Goal: Book appointment/travel/reservation

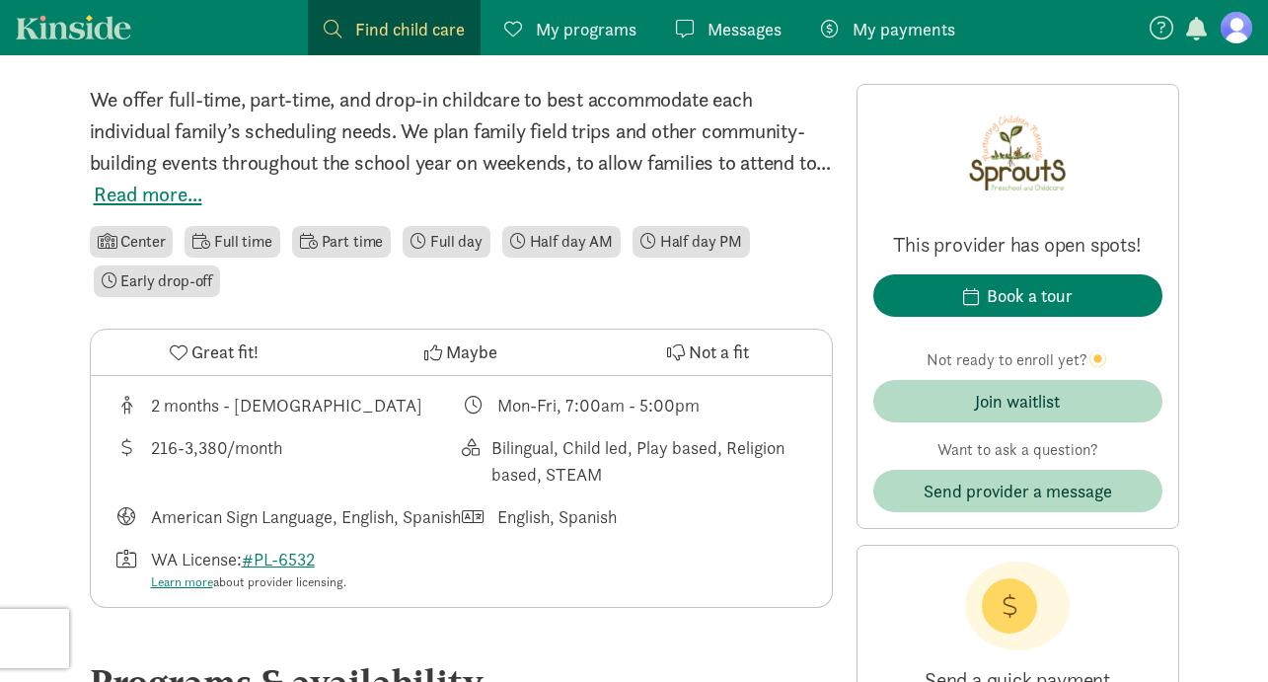
scroll to position [510, 0]
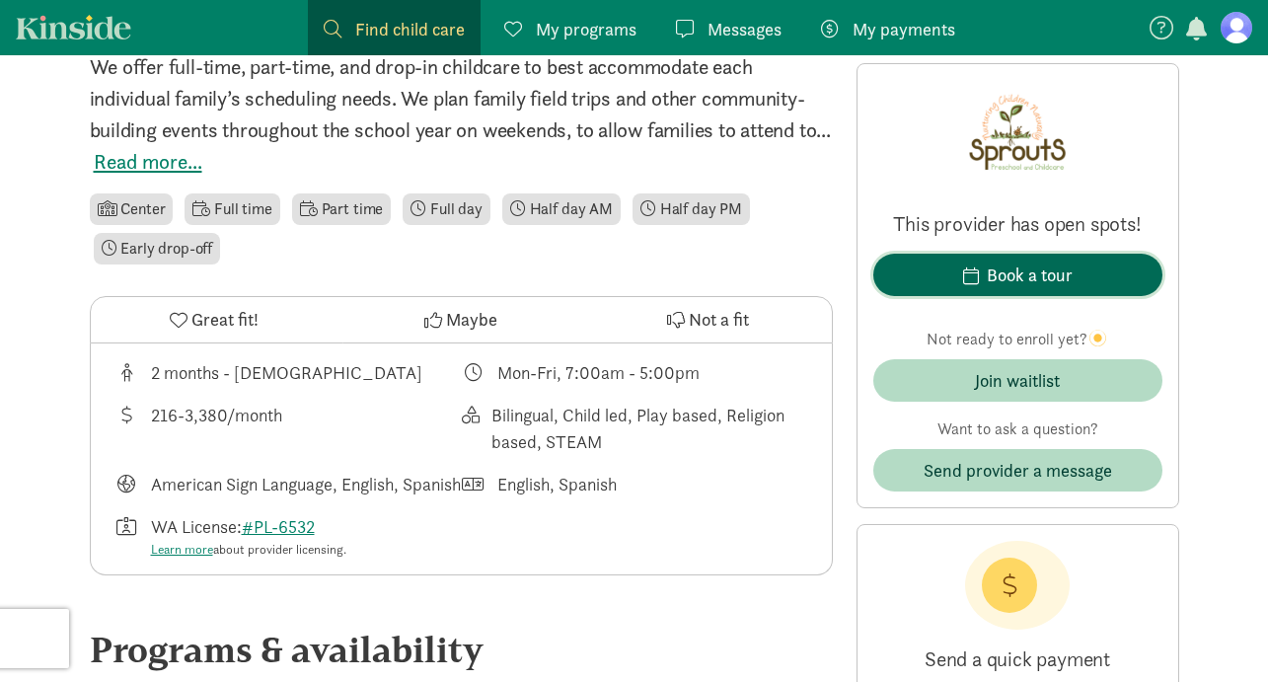
click at [984, 260] on button "Book a tour" at bounding box center [1017, 275] width 289 height 42
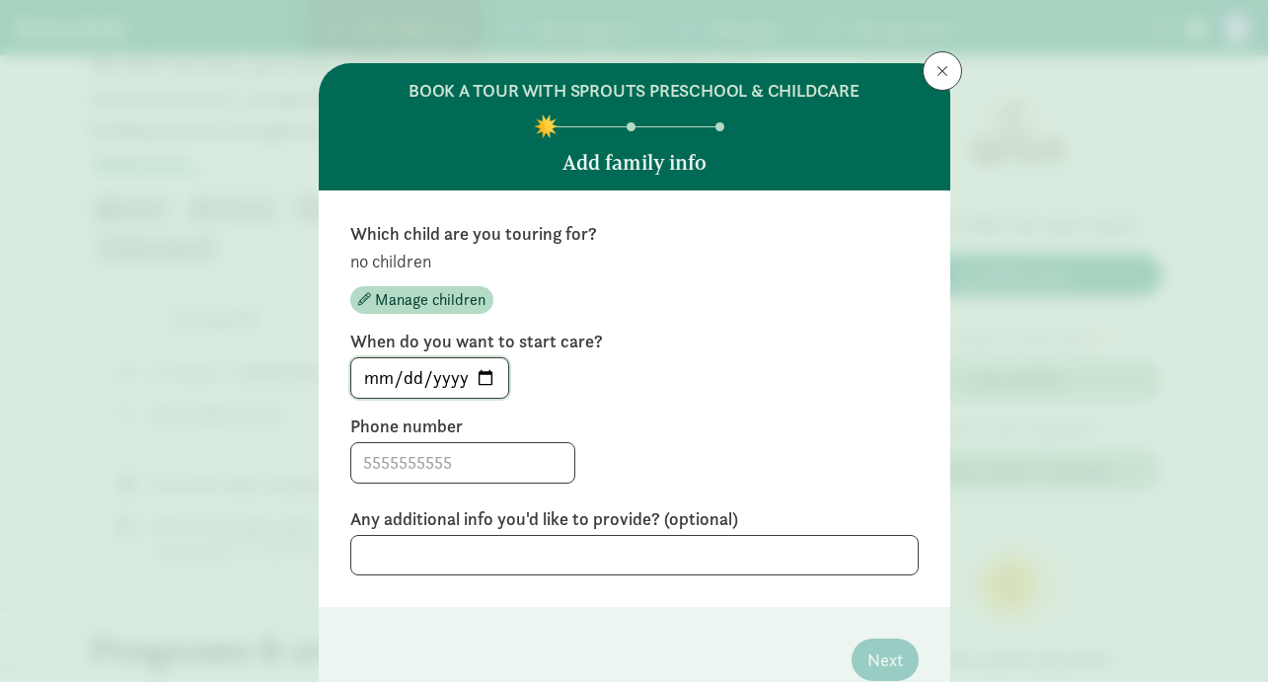
click at [496, 380] on input "[DATE]" at bounding box center [429, 377] width 157 height 39
click at [485, 377] on input "[DATE]" at bounding box center [429, 377] width 157 height 39
click at [442, 377] on input "[DATE]" at bounding box center [429, 377] width 157 height 39
click at [373, 368] on input "[DATE]" at bounding box center [429, 377] width 157 height 39
type input "[DATE]"
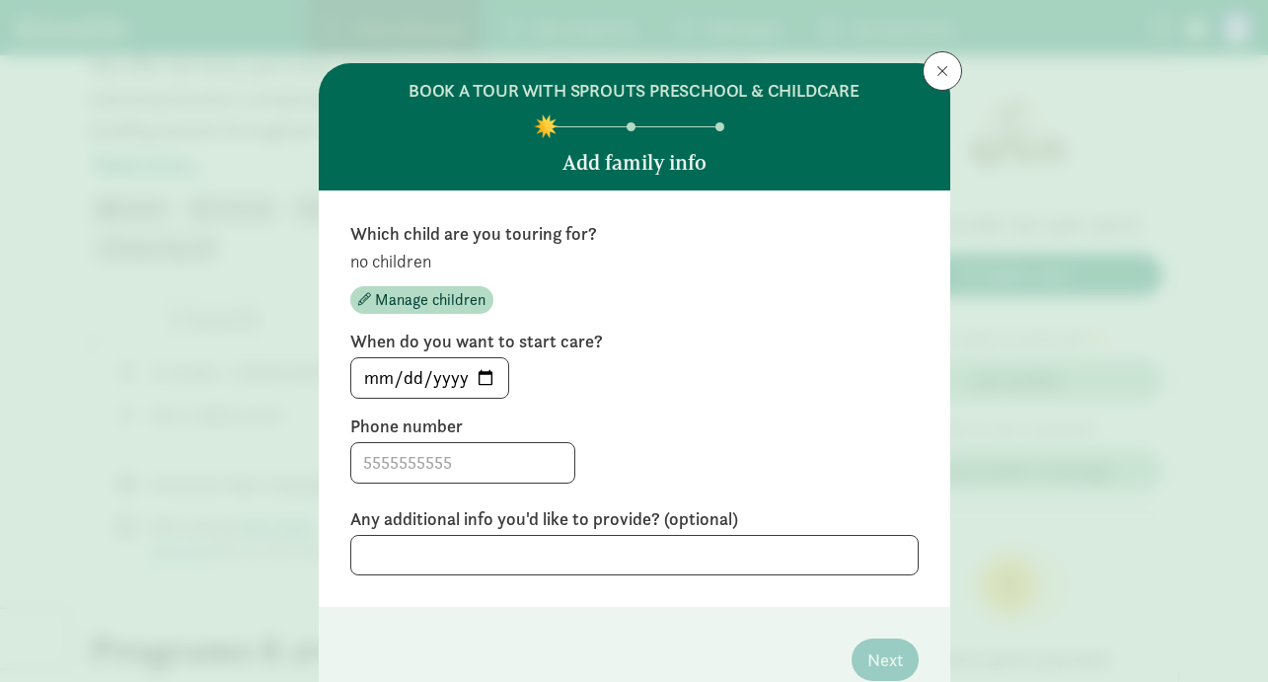
click at [599, 365] on div "[DATE]" at bounding box center [634, 377] width 568 height 41
click at [469, 450] on input at bounding box center [462, 462] width 223 height 39
type input "7636073673"
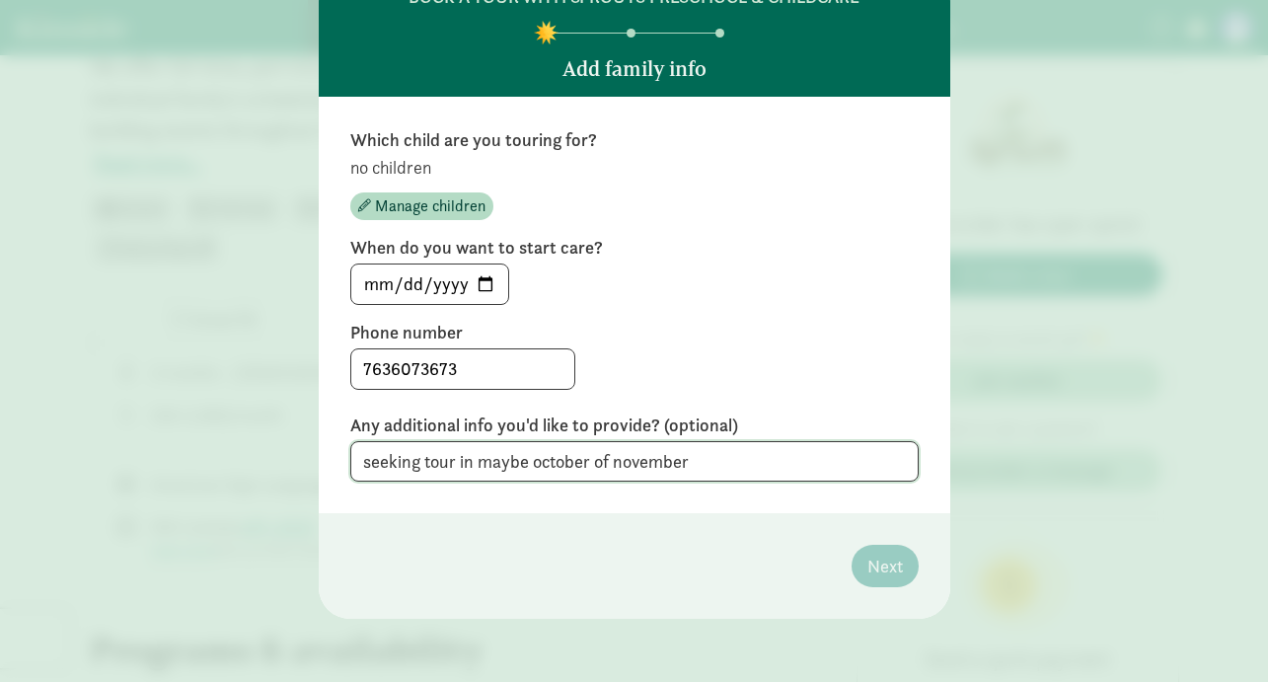
scroll to position [93, 0]
click at [871, 457] on textarea "seeking tour in maybe october of november" at bounding box center [634, 462] width 568 height 40
type textarea "seeking tour in maybe october of november"
click at [781, 541] on footer "Next" at bounding box center [635, 567] width 632 height 106
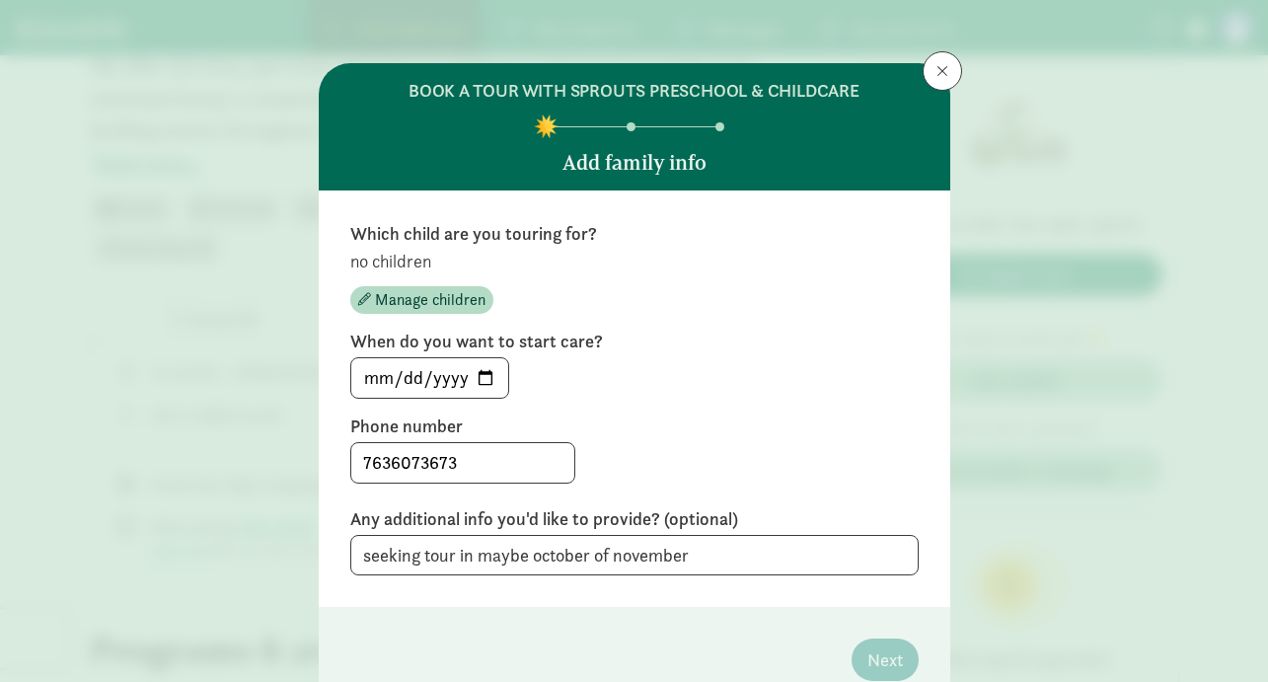
scroll to position [1, 0]
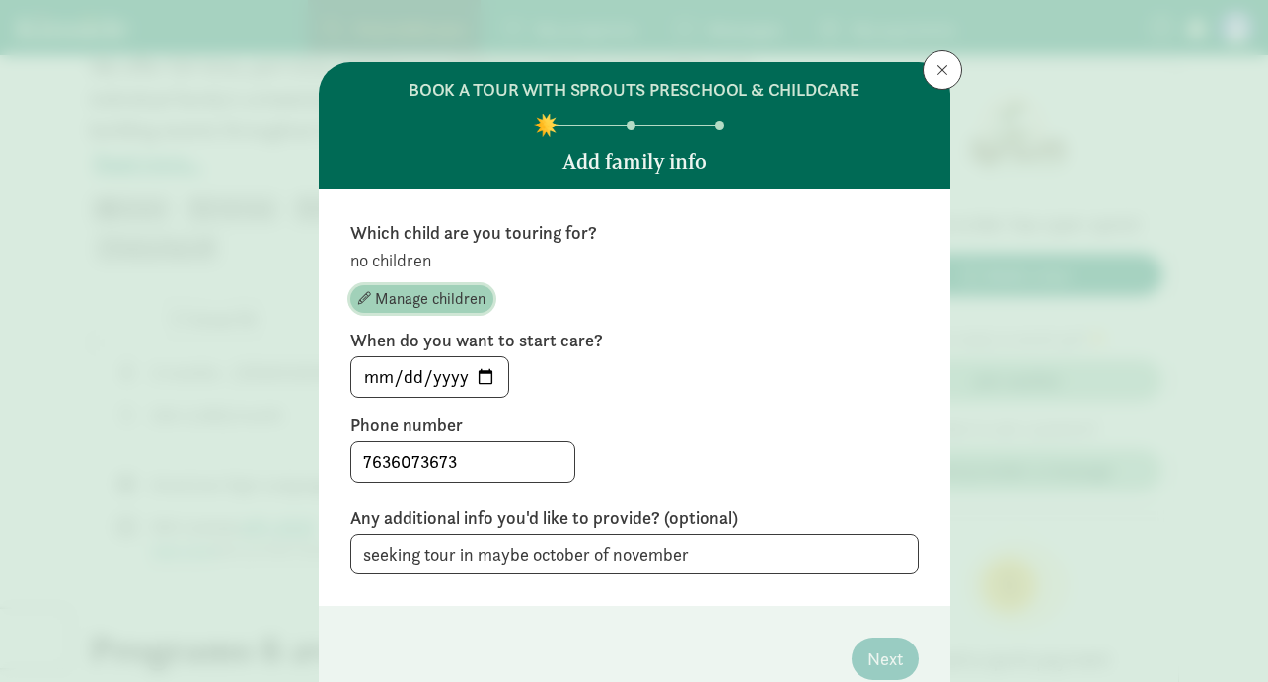
click at [429, 302] on span "Manage children" at bounding box center [430, 299] width 111 height 24
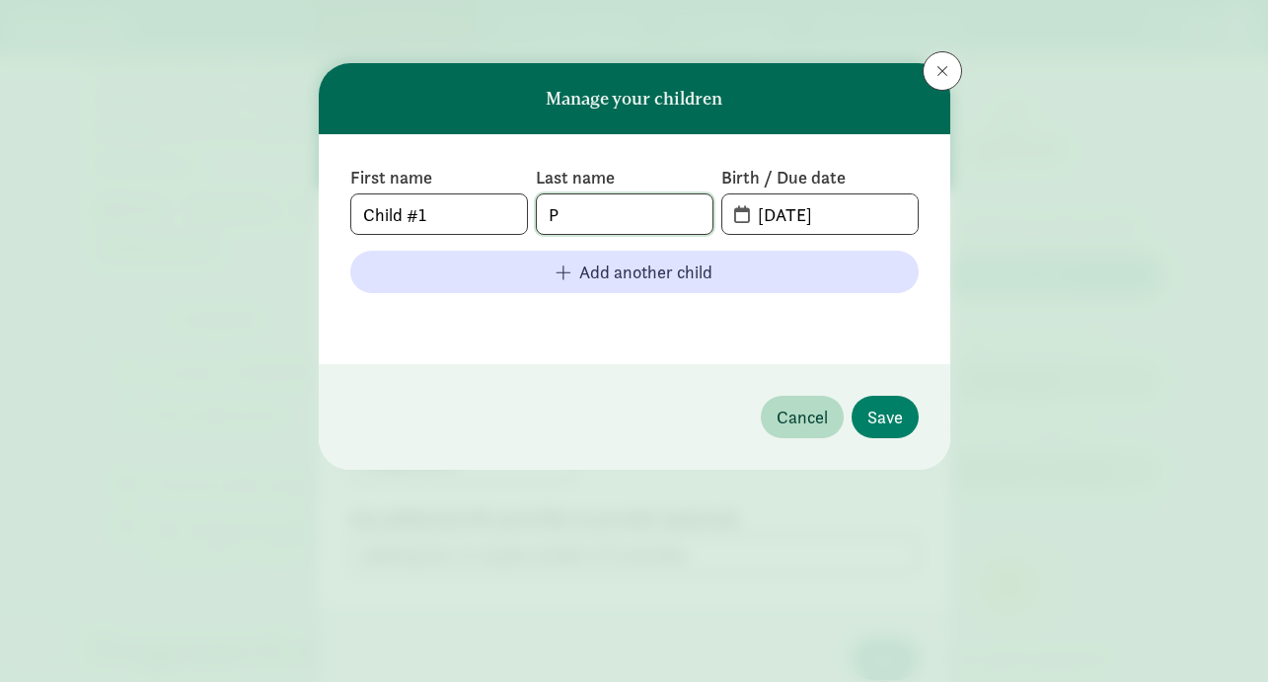
click at [604, 214] on input "P" at bounding box center [625, 213] width 176 height 39
click at [786, 223] on input "[DATE]" at bounding box center [831, 213] width 171 height 39
click at [775, 216] on input "[DATE]" at bounding box center [831, 213] width 171 height 39
click at [838, 218] on input "01-09-5202" at bounding box center [831, 213] width 171 height 39
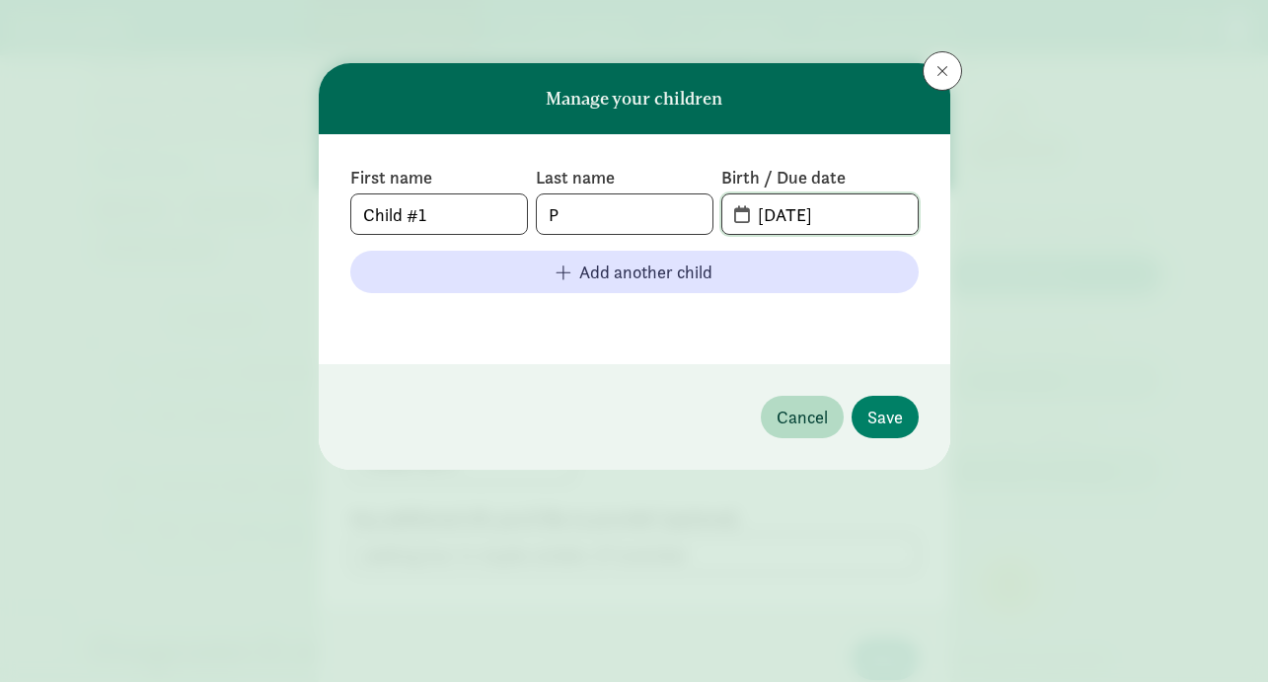
type input "[DATE]"
click at [887, 325] on footer at bounding box center [634, 321] width 568 height 24
click at [888, 422] on span "Save" at bounding box center [885, 417] width 36 height 27
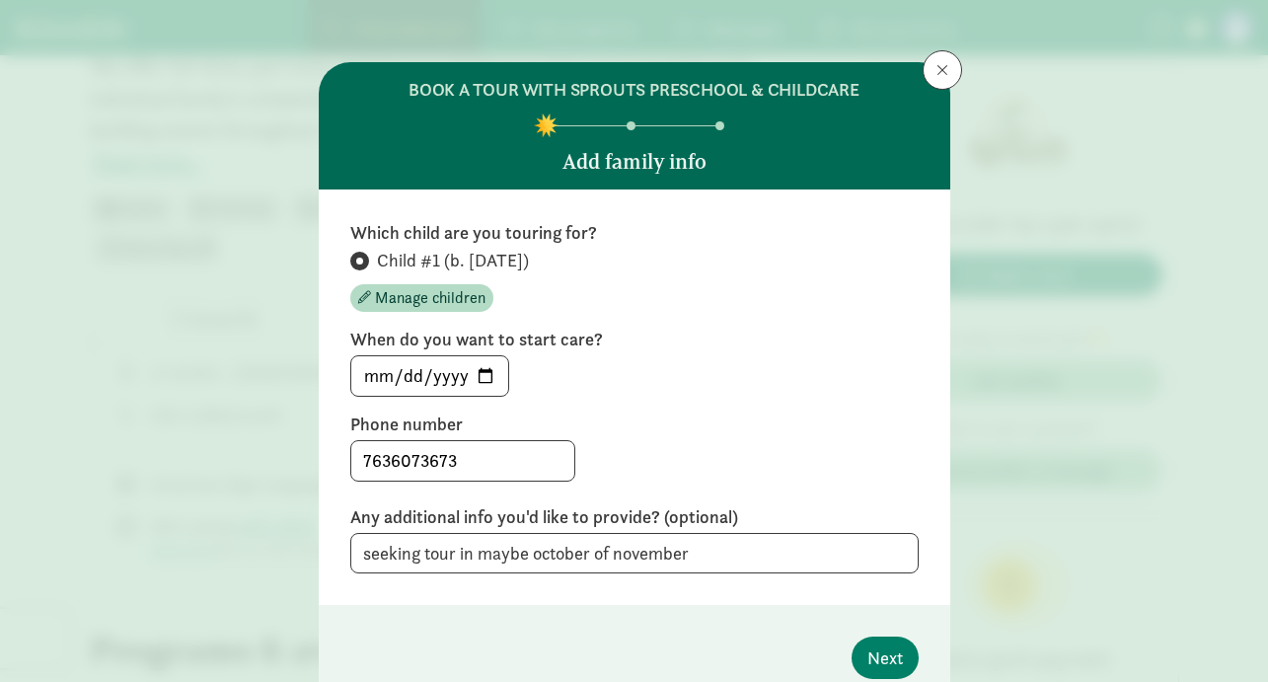
scroll to position [93, 0]
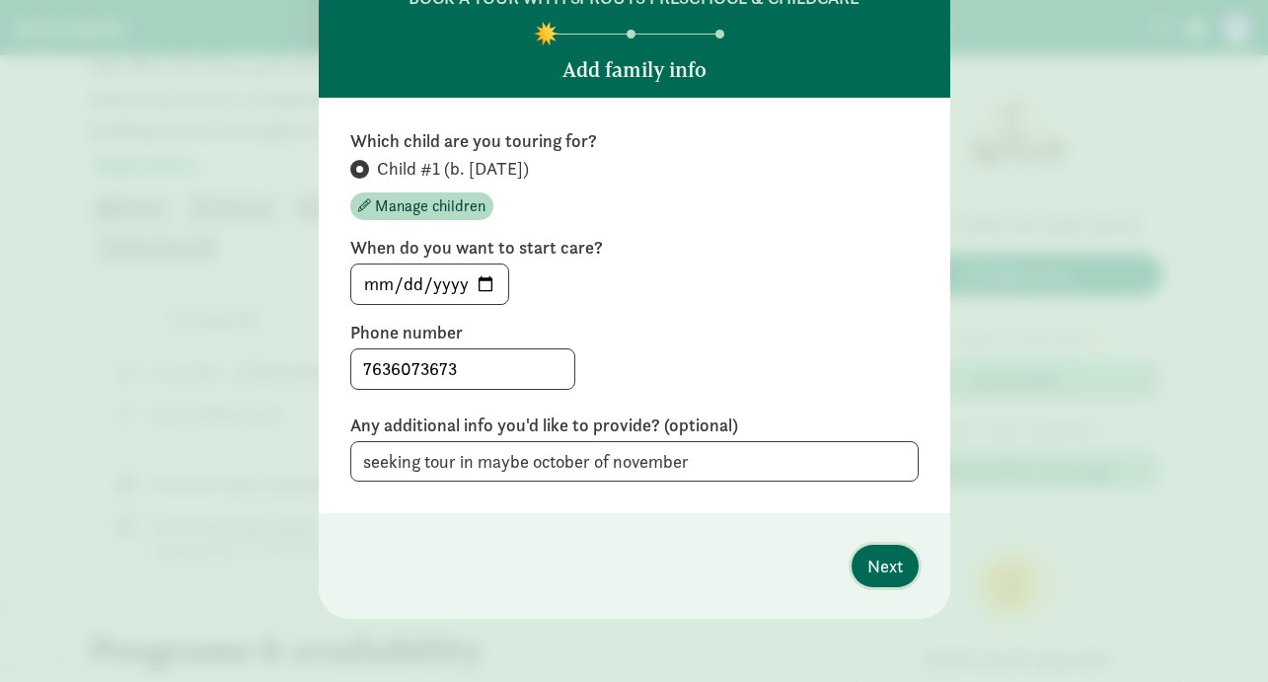
click at [880, 572] on span "Next" at bounding box center [885, 566] width 36 height 27
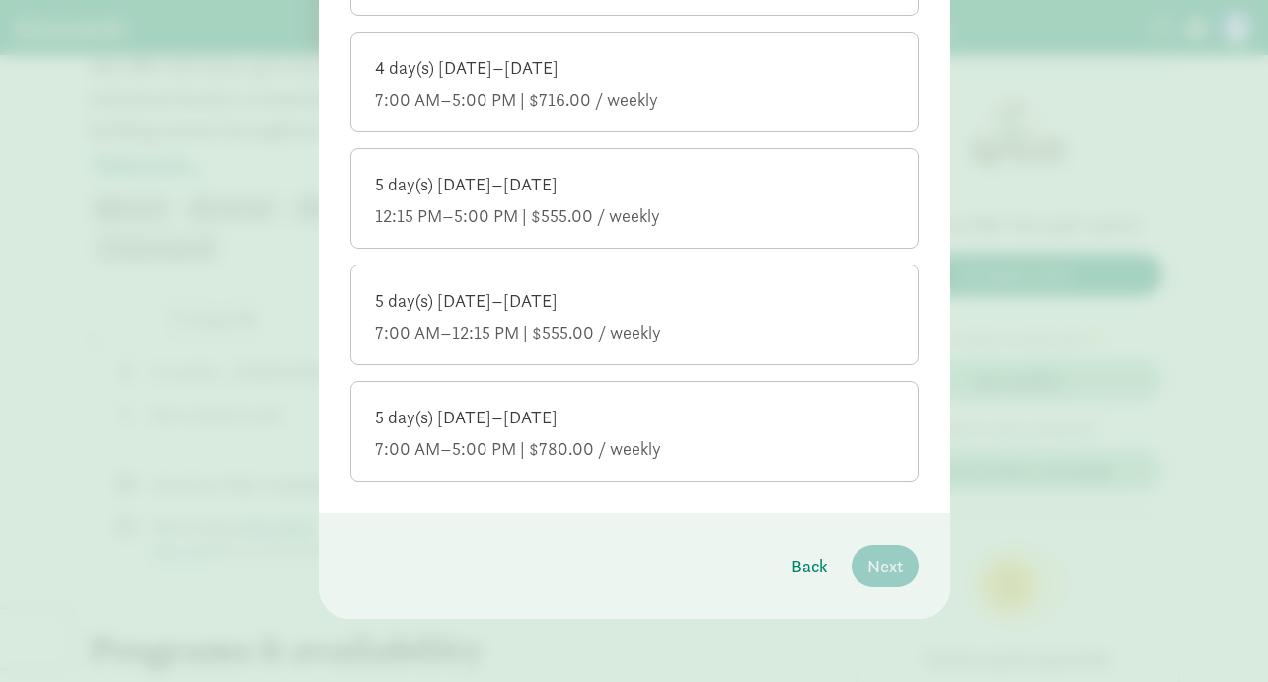
scroll to position [1048, 0]
click at [685, 412] on div "5 day(s) [DATE]–[DATE]" at bounding box center [634, 419] width 519 height 24
click at [0, 0] on input "5 day(s) [DATE]–[DATE] 7:00 AM–5:00 PM | $780.00 / weekly" at bounding box center [0, 0] width 0 height 0
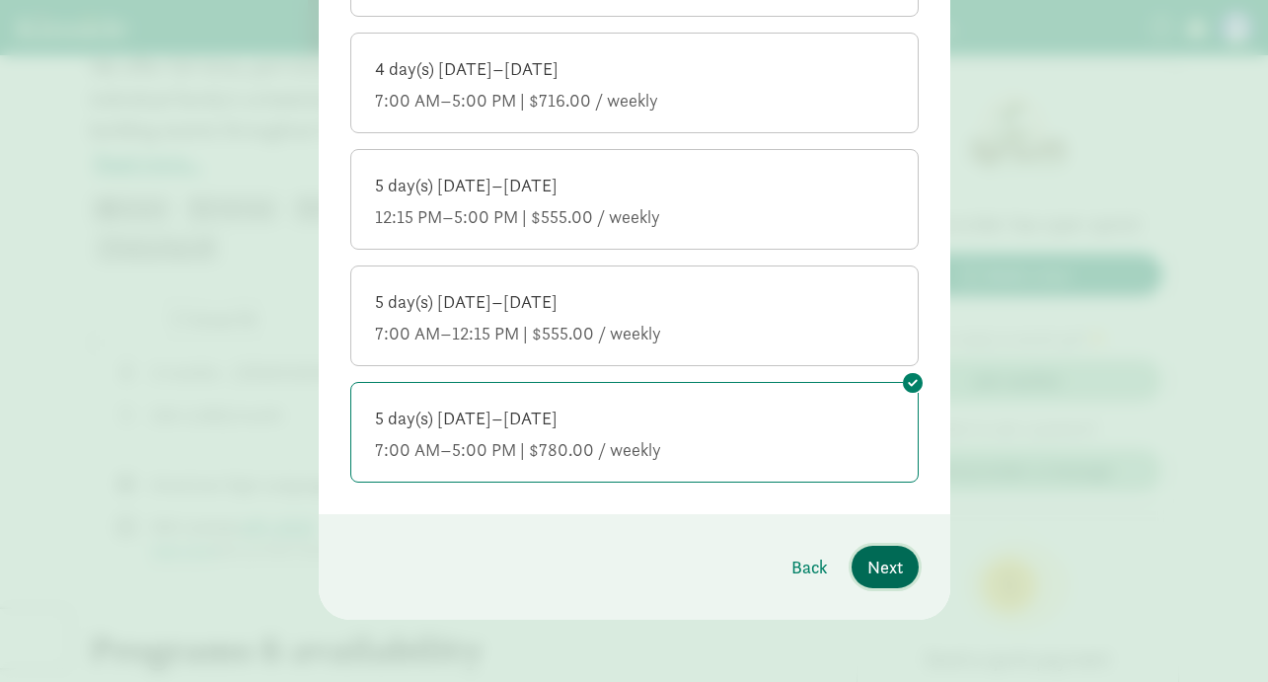
click at [879, 566] on span "Next" at bounding box center [885, 567] width 36 height 27
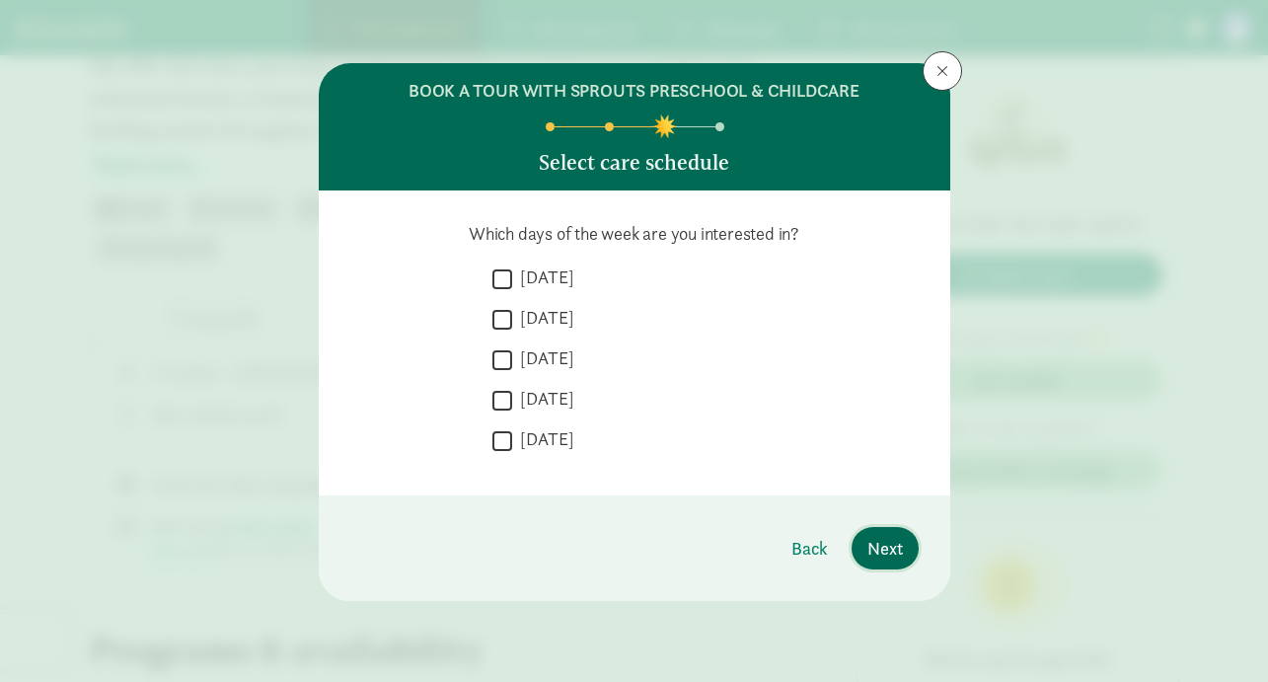
scroll to position [0, 0]
click at [532, 287] on label "[DATE]" at bounding box center [543, 277] width 62 height 24
click at [512, 287] on input "[DATE]" at bounding box center [502, 278] width 20 height 27
checkbox input "true"
click at [532, 333] on div " [DATE]" at bounding box center [705, 324] width 426 height 37
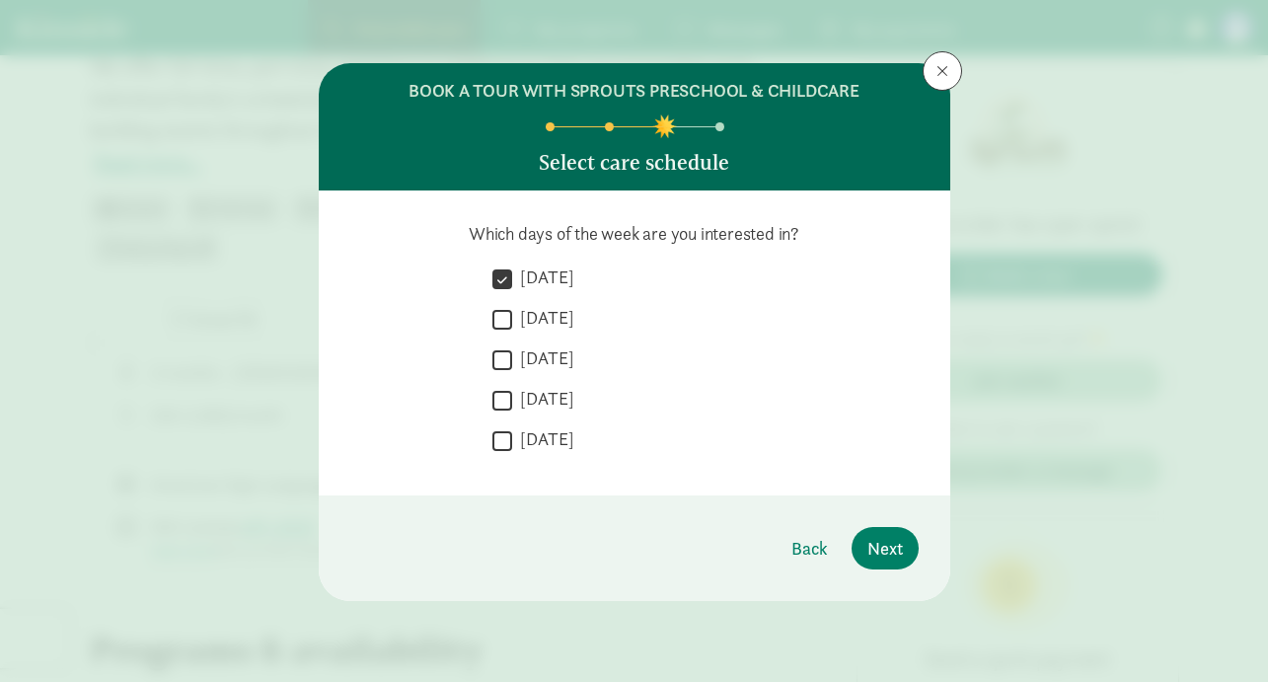
click at [534, 317] on label "[DATE]" at bounding box center [543, 318] width 62 height 24
click at [512, 317] on input "[DATE]" at bounding box center [502, 319] width 20 height 27
checkbox input "true"
click at [534, 339] on div " [DATE]" at bounding box center [705, 324] width 426 height 37
click at [532, 355] on label "[DATE]" at bounding box center [543, 358] width 62 height 24
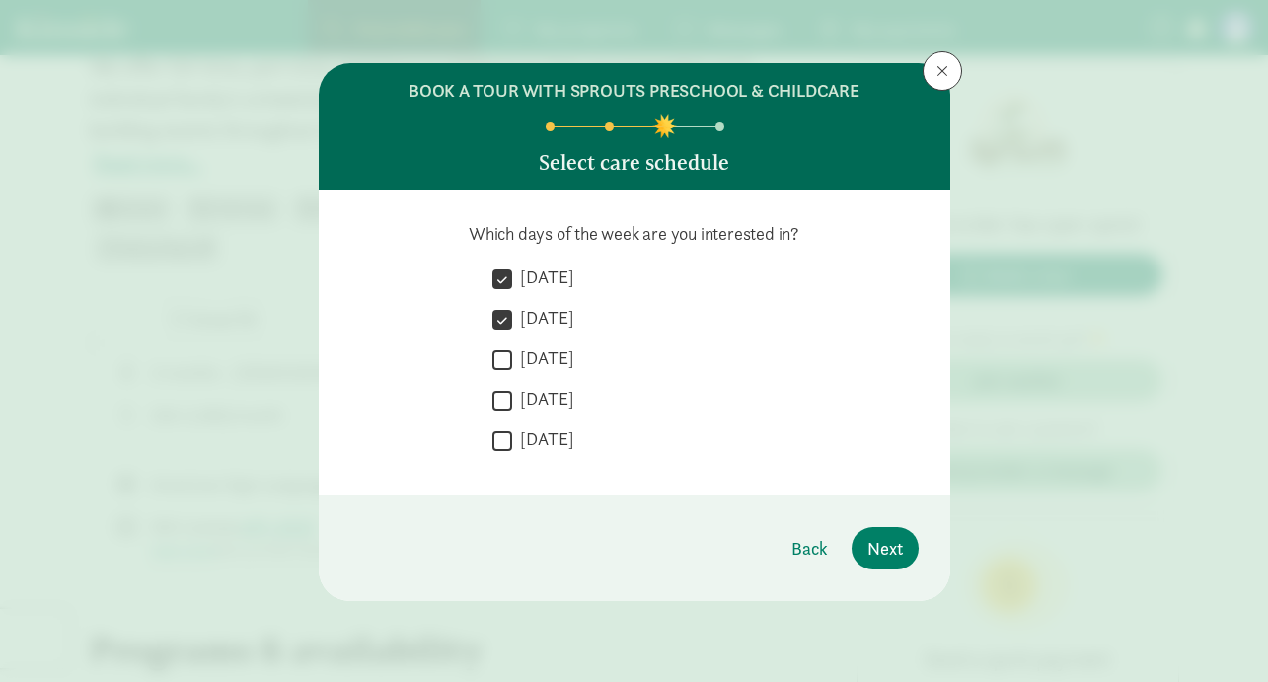
click at [512, 355] on input "[DATE]" at bounding box center [502, 359] width 20 height 27
checkbox input "true"
click at [531, 405] on label "[DATE]" at bounding box center [543, 399] width 62 height 24
click at [512, 405] on input "[DATE]" at bounding box center [502, 400] width 20 height 27
checkbox input "true"
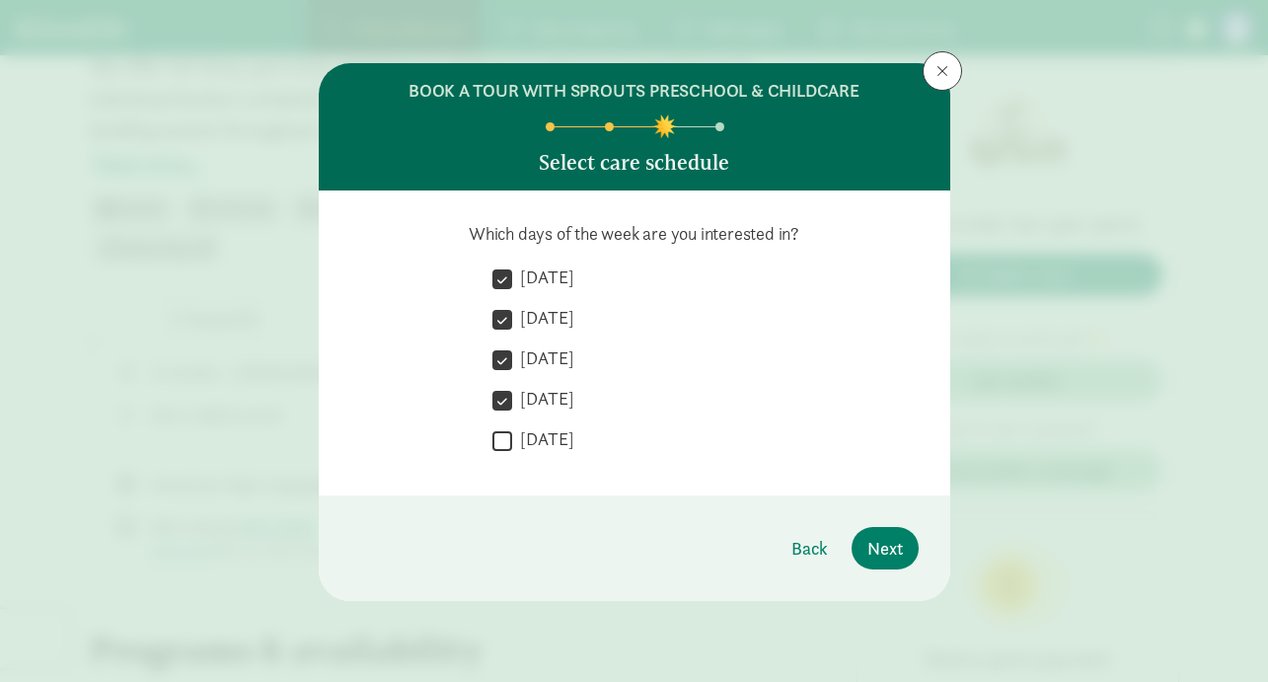
click at [531, 442] on label "[DATE]" at bounding box center [543, 439] width 62 height 24
click at [512, 442] on input "[DATE]" at bounding box center [502, 440] width 20 height 27
checkbox input "true"
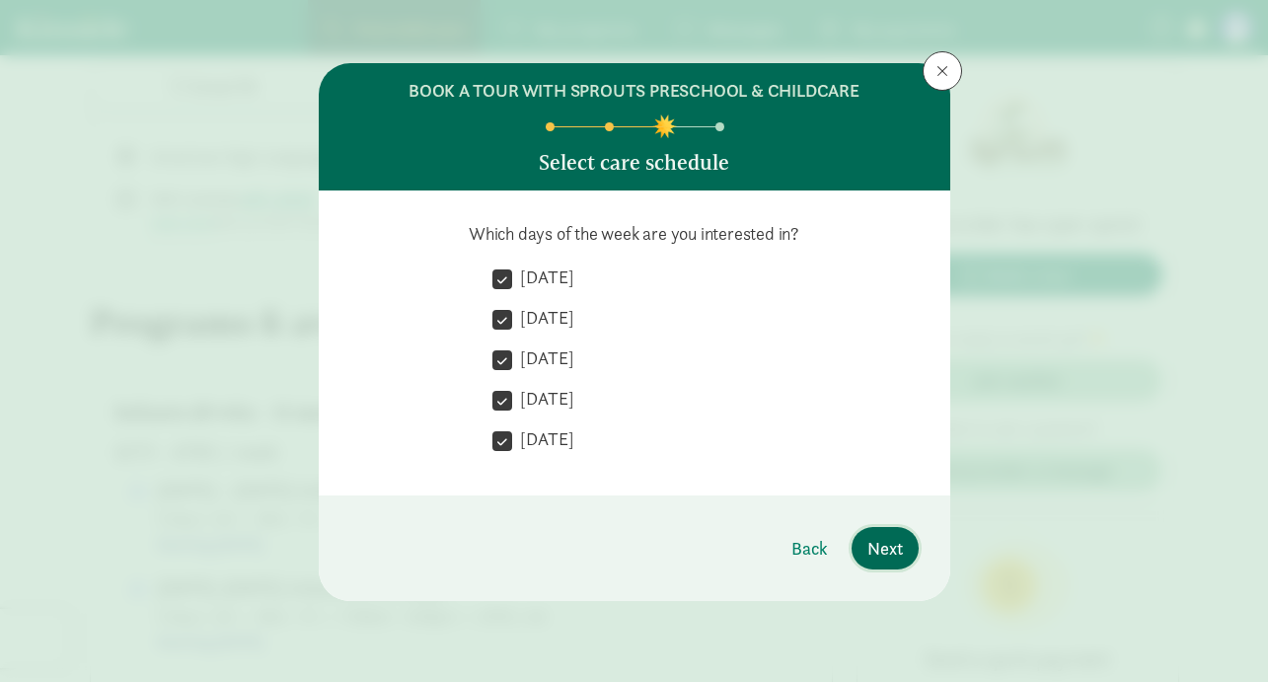
click at [901, 554] on span "Next" at bounding box center [885, 548] width 36 height 27
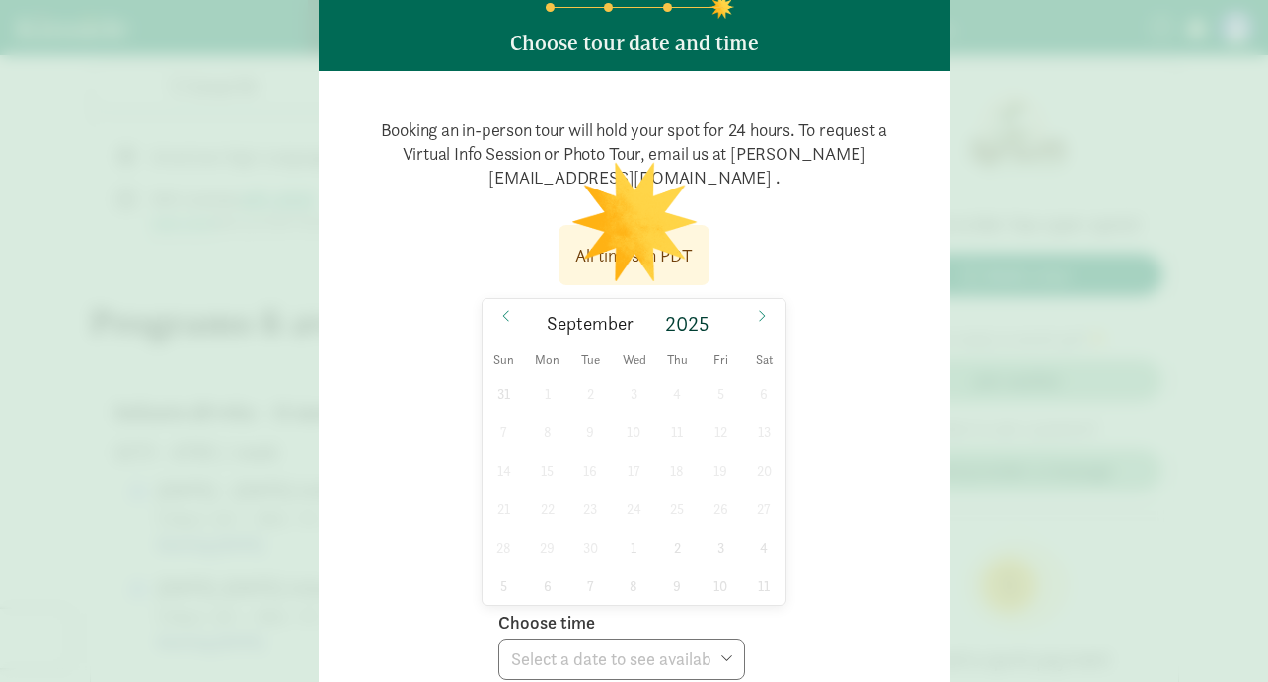
scroll to position [120, 0]
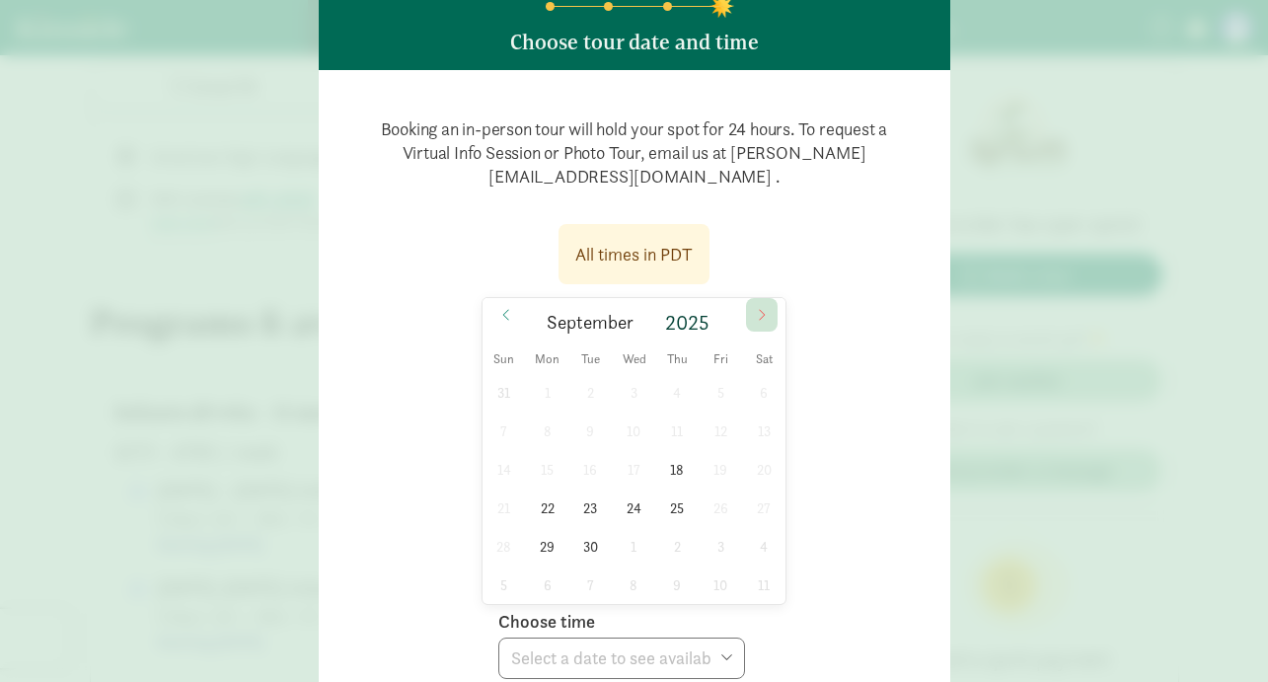
click at [758, 312] on icon at bounding box center [762, 315] width 12 height 14
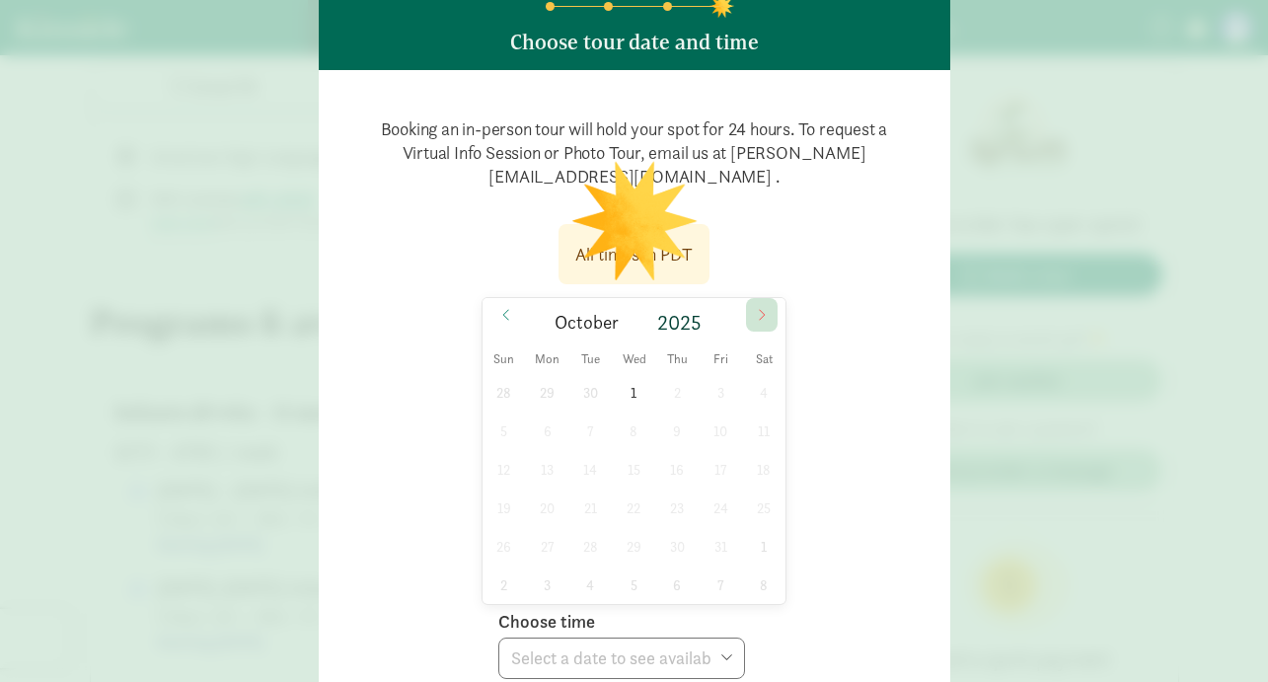
click at [758, 312] on icon at bounding box center [762, 315] width 12 height 14
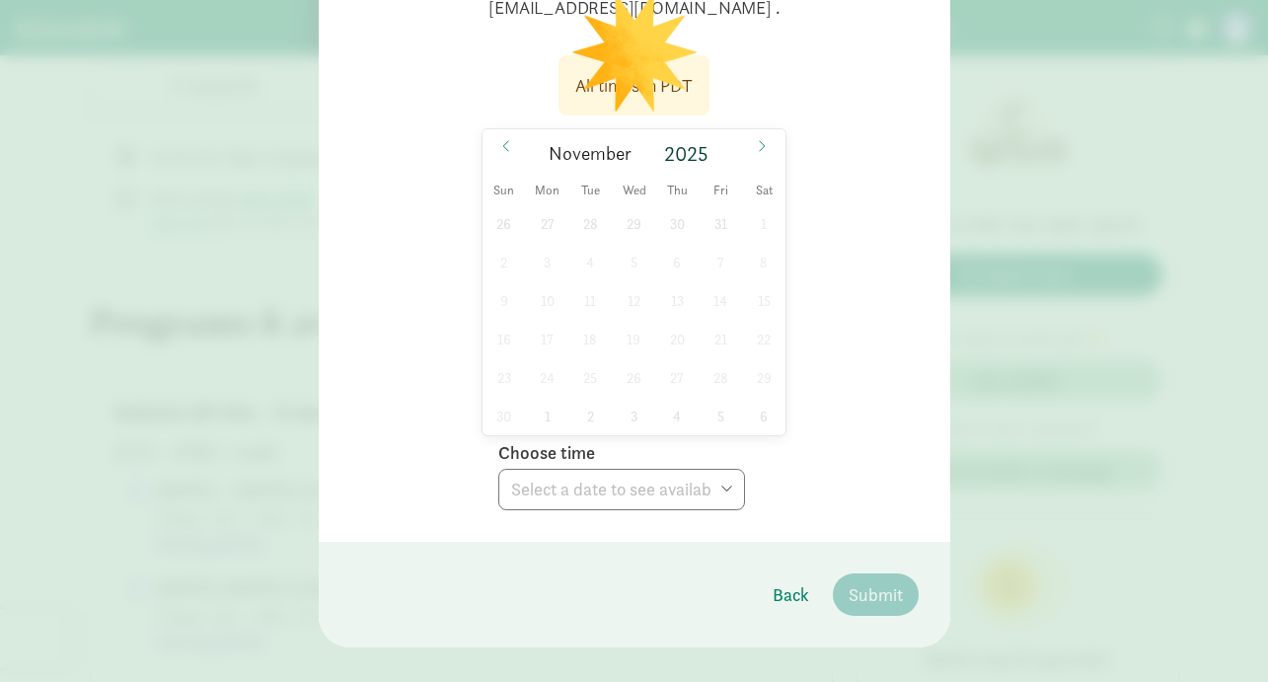
click at [839, 428] on div "All times in [GEOGRAPHIC_DATA] [DATE] Sun Mon Tue Wed Thu Fri Sat 26 27 28 29 3…" at bounding box center [634, 276] width 568 height 467
click at [816, 396] on div "All times in [GEOGRAPHIC_DATA] [DATE] Sun Mon Tue Wed Thu Fri Sat 26 27 28 29 3…" at bounding box center [634, 276] width 568 height 467
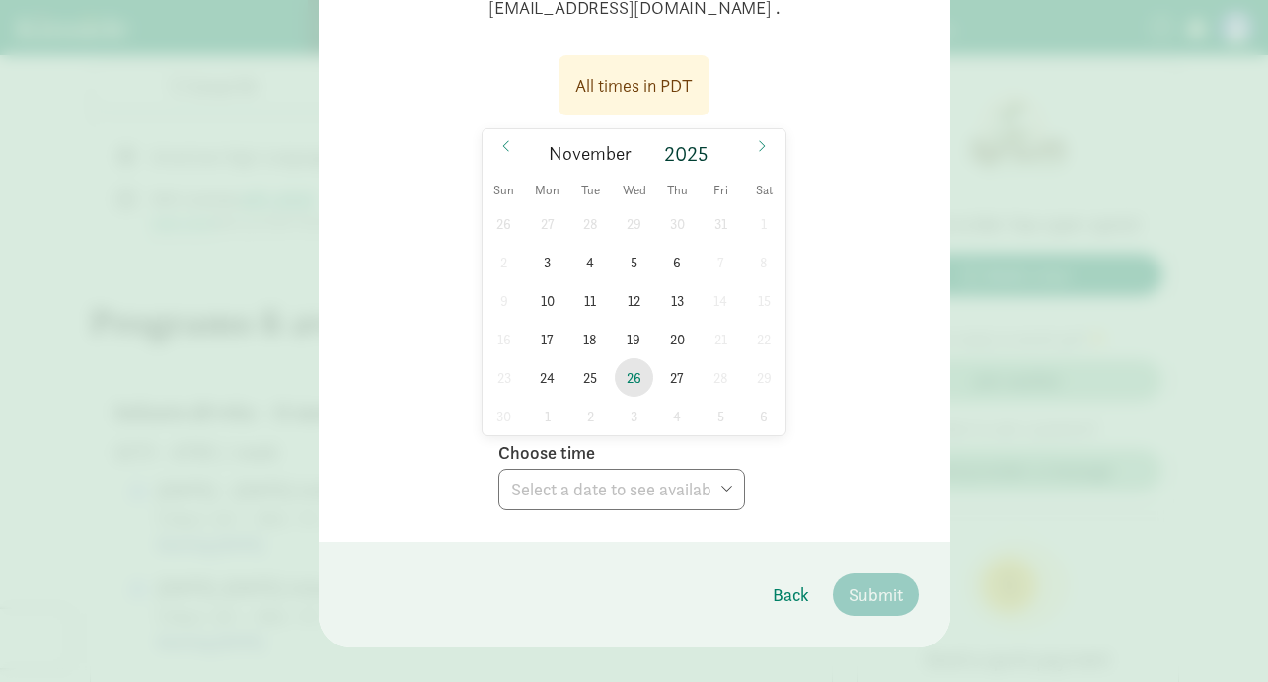
click at [637, 384] on span "26" at bounding box center [634, 377] width 38 height 38
click at [724, 488] on select "Choose time 09:30 AM 11:15 AM" at bounding box center [621, 489] width 247 height 41
select select "[DATE]T11:15:00.000-08:00"
click at [498, 469] on select "Choose time 09:30 AM 11:15 AM" at bounding box center [621, 489] width 247 height 41
click at [812, 467] on div "All times in PDT [DATE] [DATE] Sun Mon Tue Wed Thu Fri Sat 26 27 28 29 30 31 1 …" at bounding box center [634, 276] width 568 height 467
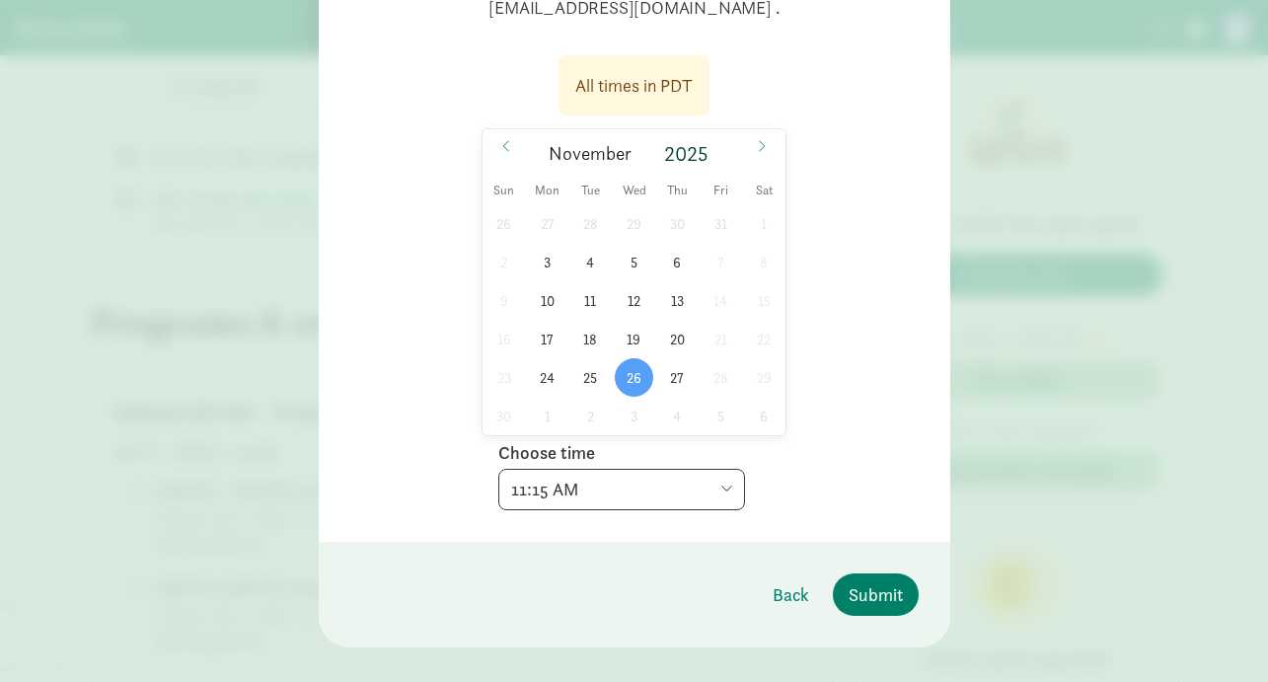
scroll to position [318, 0]
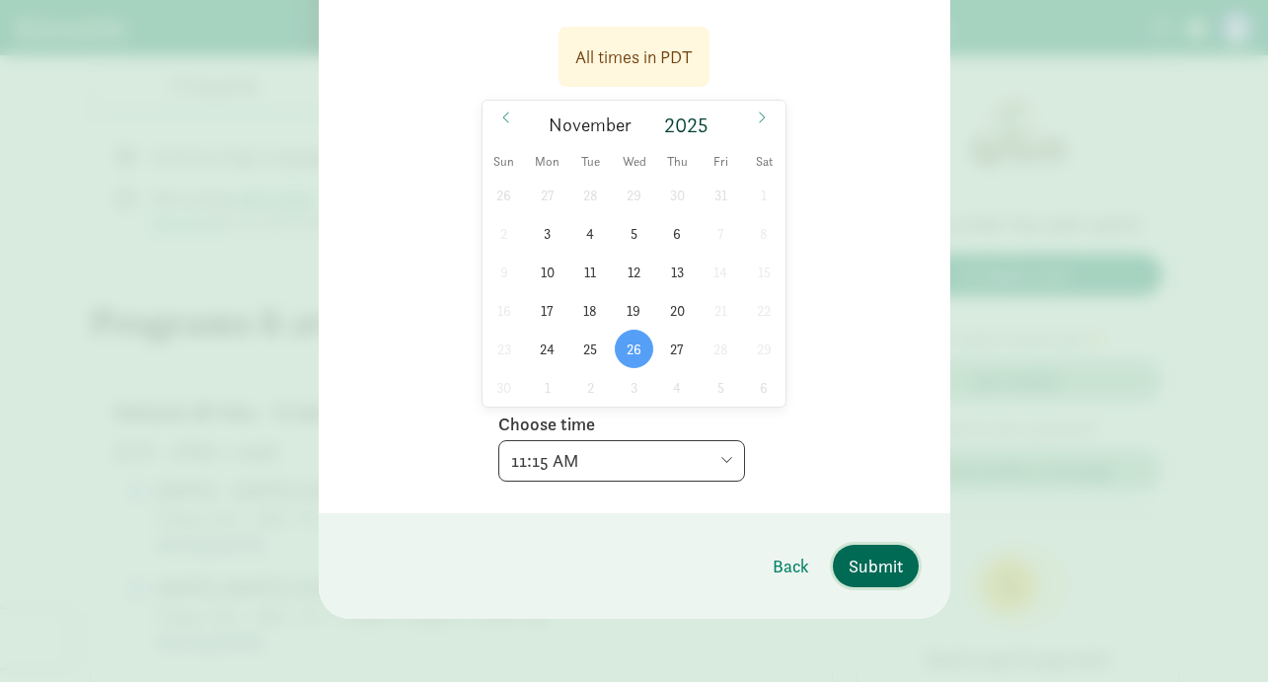
click at [875, 568] on span "Submit" at bounding box center [876, 566] width 54 height 27
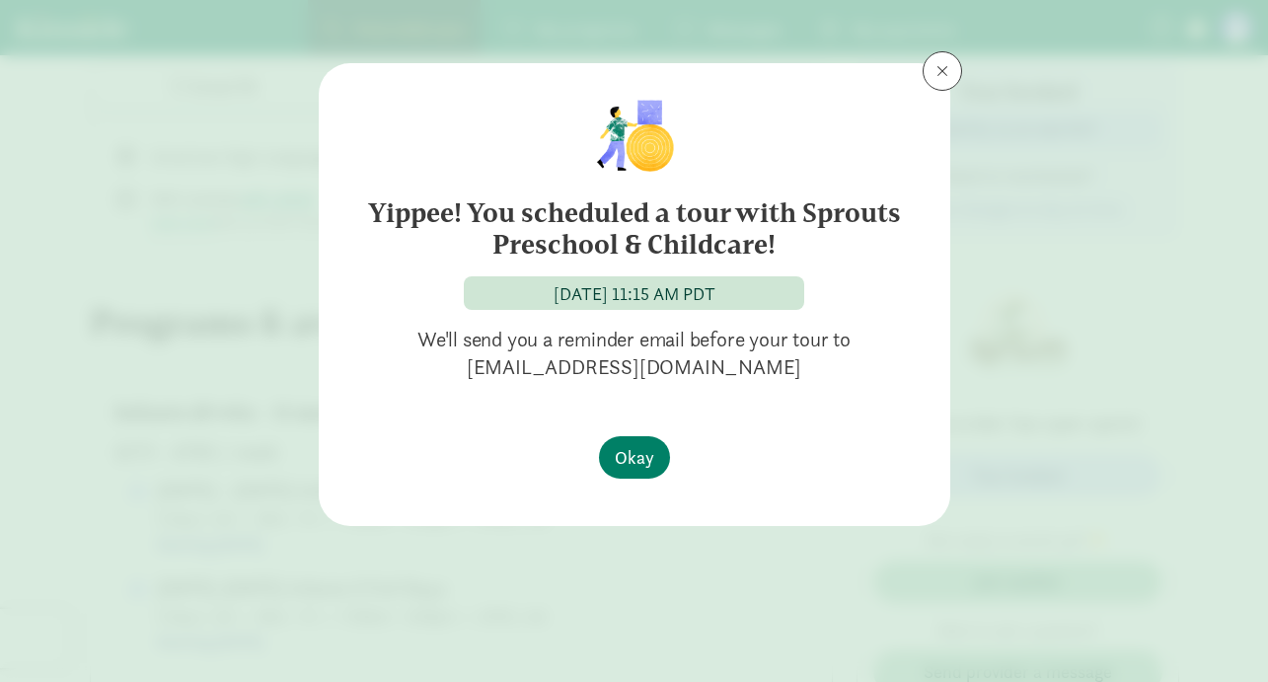
scroll to position [0, 0]
click at [636, 455] on span "Okay" at bounding box center [634, 457] width 39 height 27
